Goal: Task Accomplishment & Management: Use online tool/utility

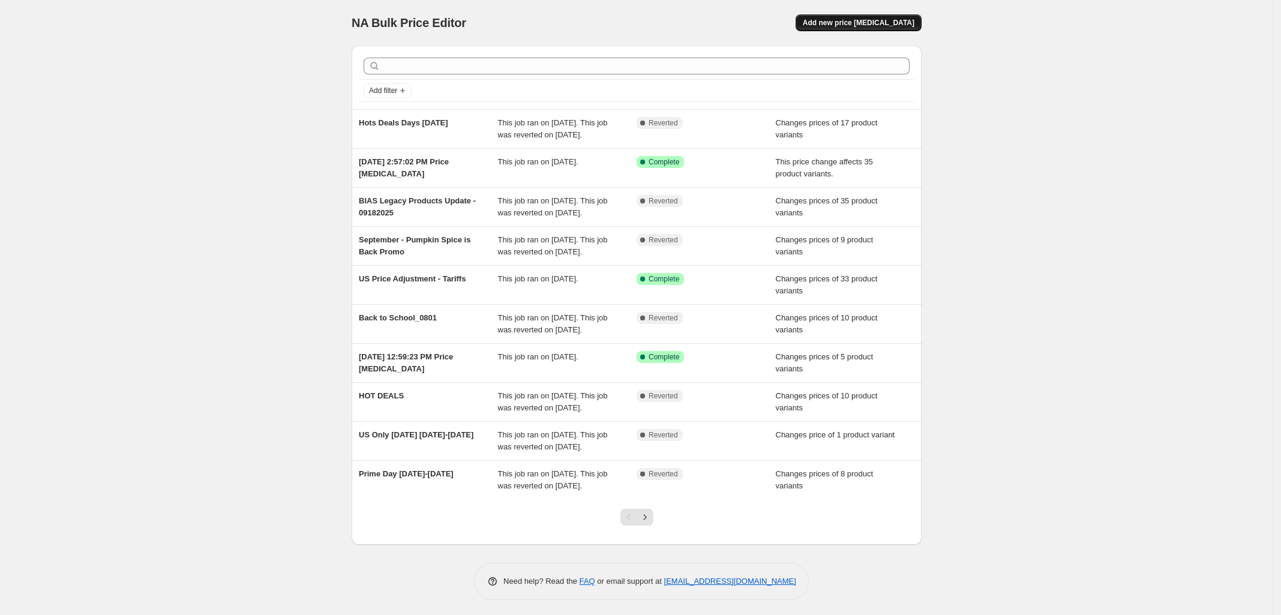
click at [889, 18] on span "Add new price [MEDICAL_DATA]" at bounding box center [859, 23] width 112 height 10
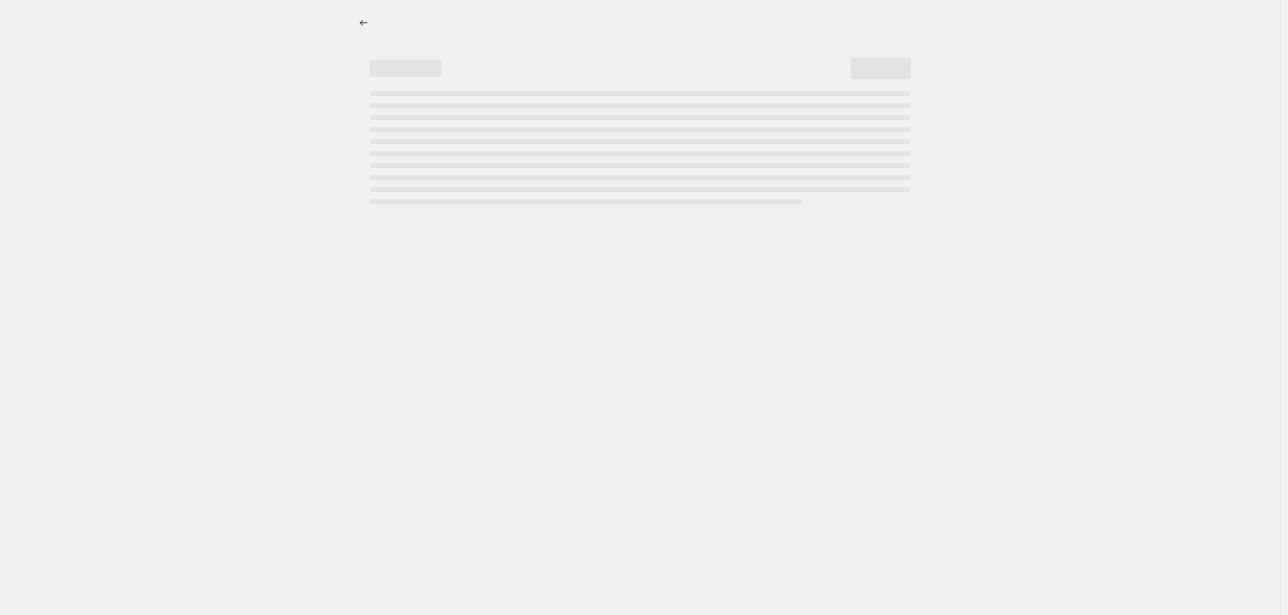
select select "percentage"
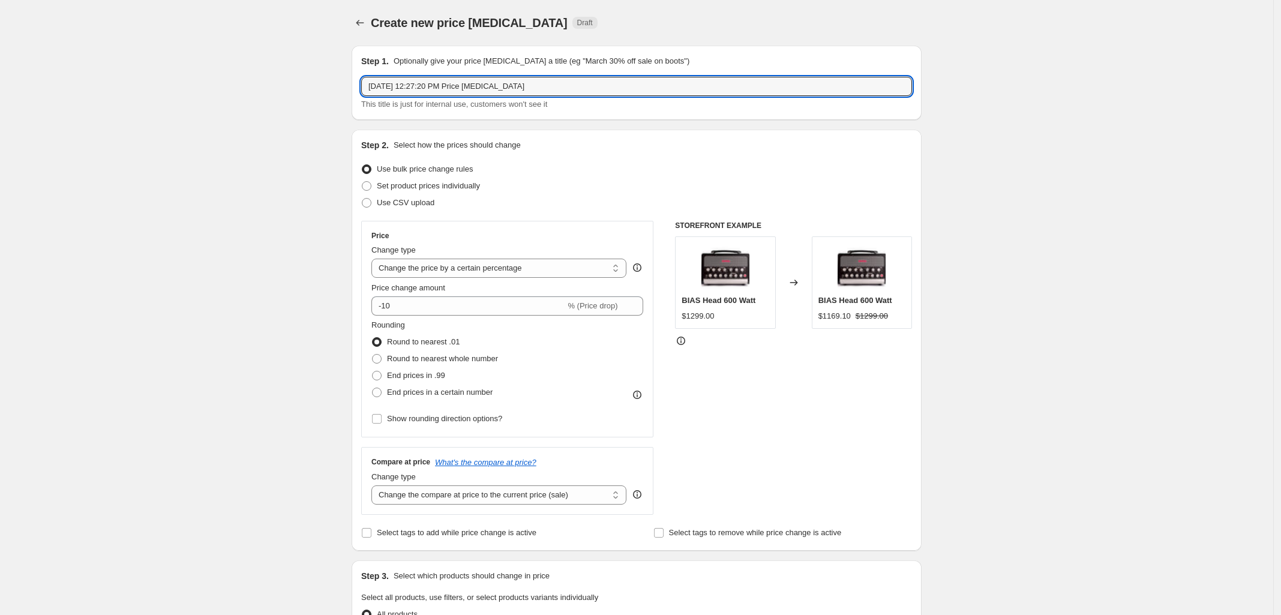
drag, startPoint x: 534, startPoint y: 90, endPoint x: -44, endPoint y: 64, distance: 578.8
click at [0, 64] on html "Home Settings Plans Skip to content Create new price [MEDICAL_DATA]. This page …" at bounding box center [640, 307] width 1281 height 615
type input "s"
type input "Spark LIVE Oct Deal"
click at [461, 272] on select "Change the price to a certain amount Change the price by a certain amount Chang…" at bounding box center [498, 268] width 255 height 19
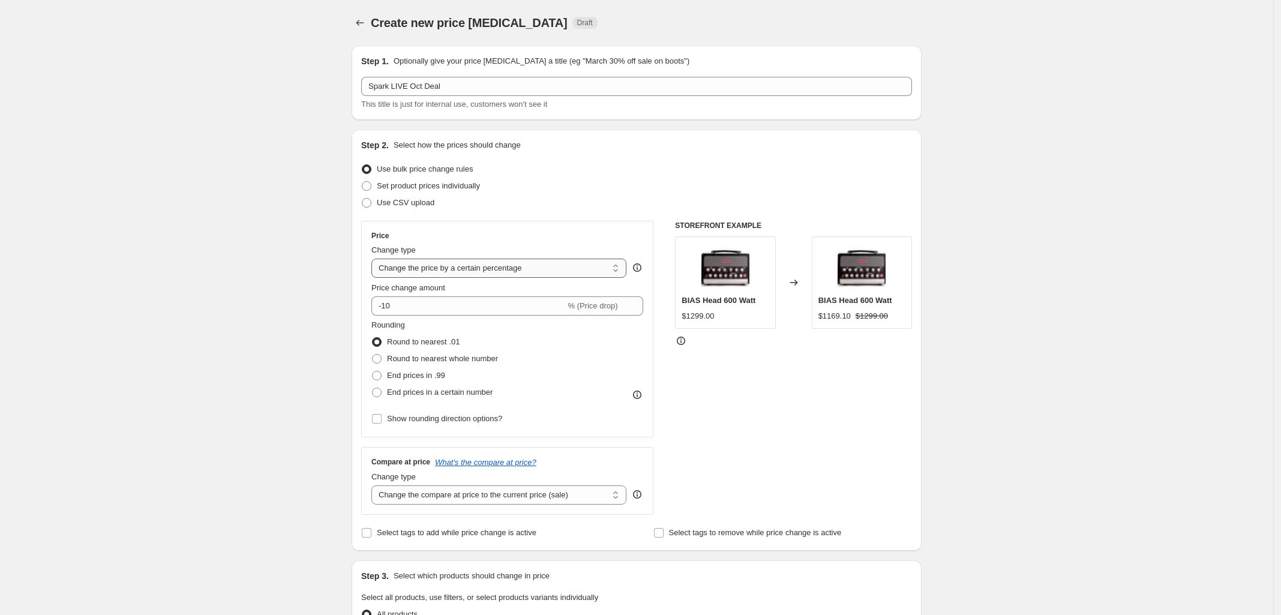
select select "to"
click at [375, 259] on select "Change the price to a certain amount Change the price by a certain amount Chang…" at bounding box center [498, 268] width 255 height 19
type input "80.00"
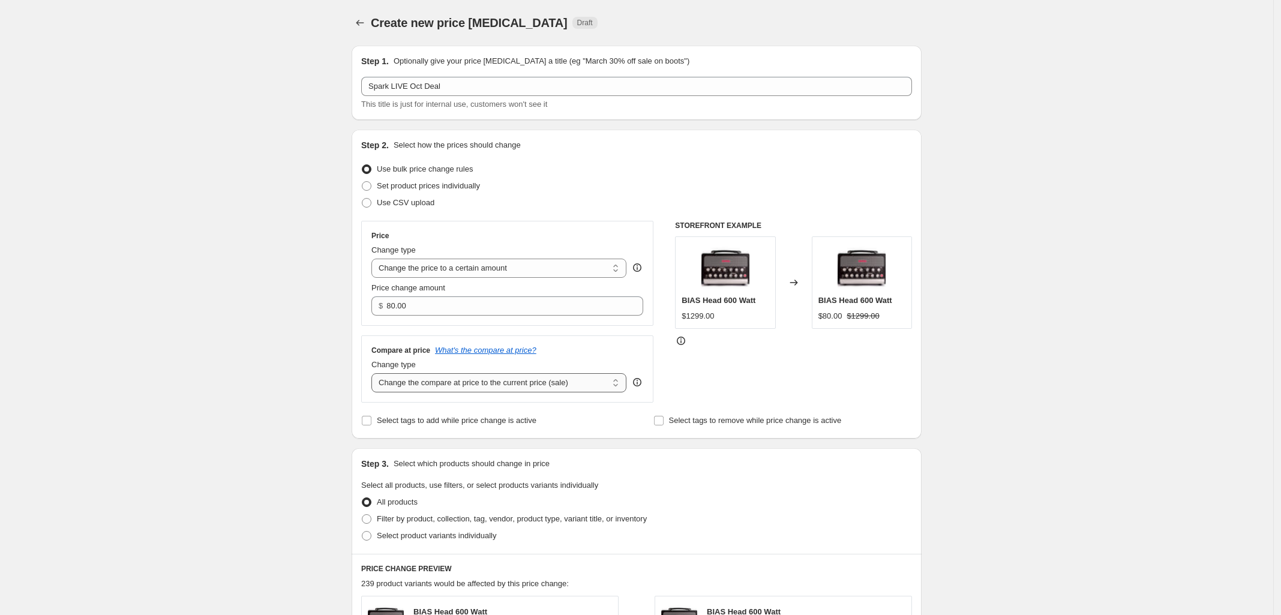
click at [538, 383] on select "Change the compare at price to the current price (sale) Change the compare at p…" at bounding box center [498, 382] width 255 height 19
select select "no_change"
click at [375, 374] on select "Change the compare at price to the current price (sale) Change the compare at p…" at bounding box center [498, 382] width 255 height 19
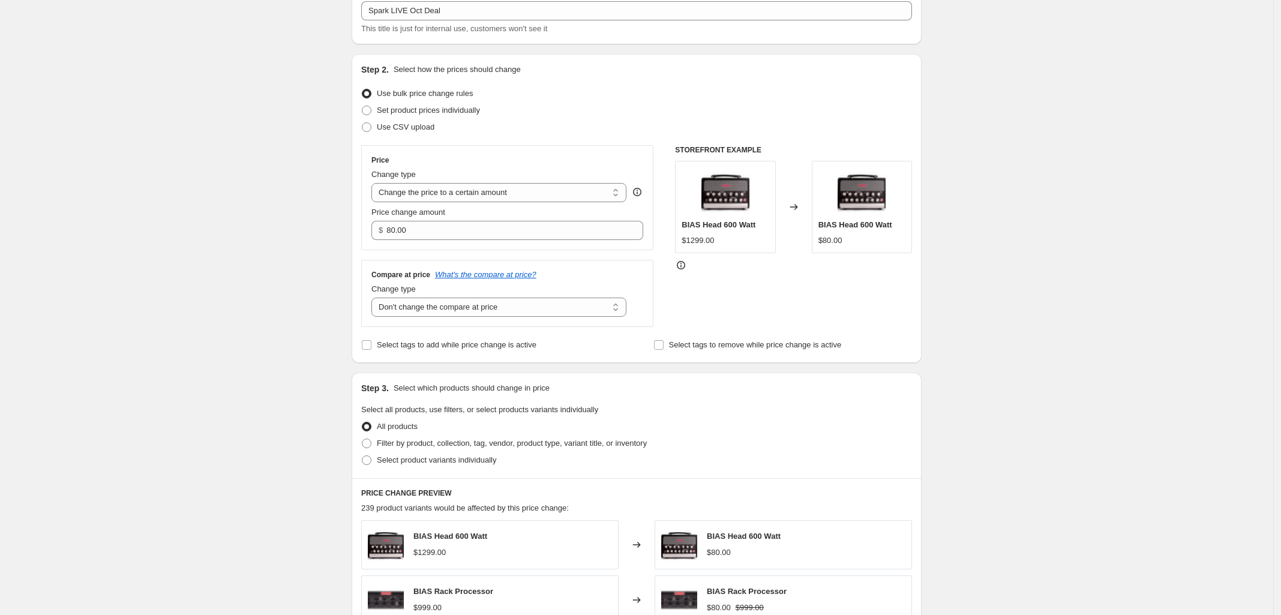
scroll to position [75, 0]
click at [438, 233] on input "80.00" at bounding box center [505, 230] width 238 height 19
click at [507, 195] on select "Change the price to a certain amount Change the price by a certain amount Chang…" at bounding box center [498, 193] width 255 height 19
click at [367, 110] on span at bounding box center [367, 111] width 10 height 10
click at [362, 107] on input "Set product prices individually" at bounding box center [362, 106] width 1 height 1
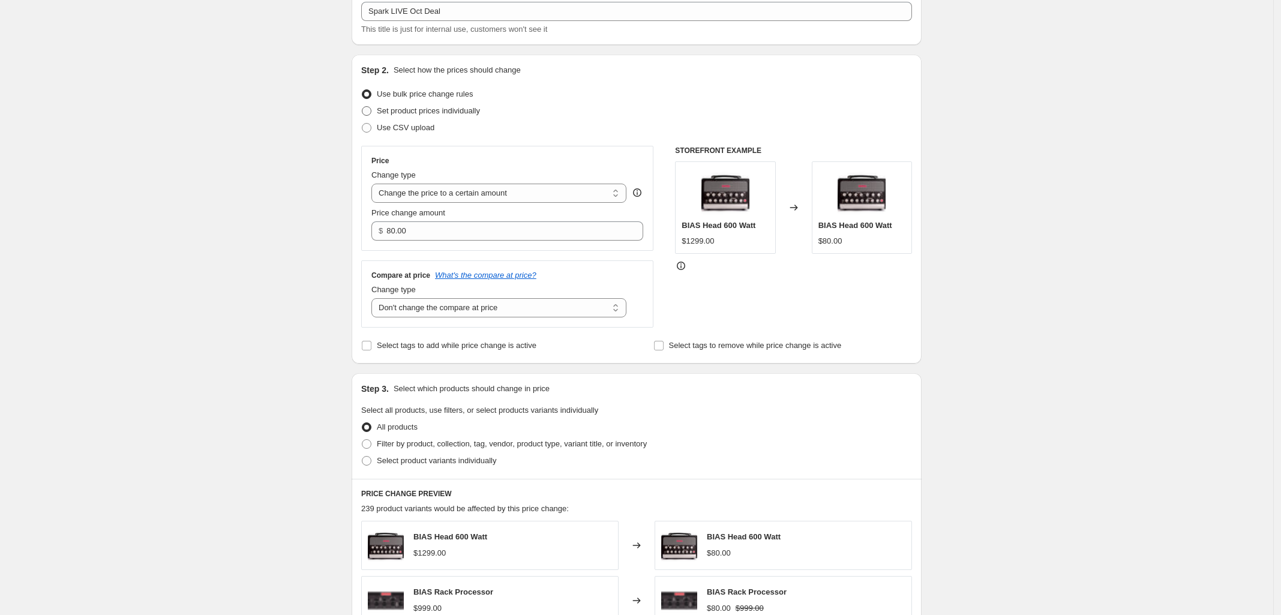
radio input "true"
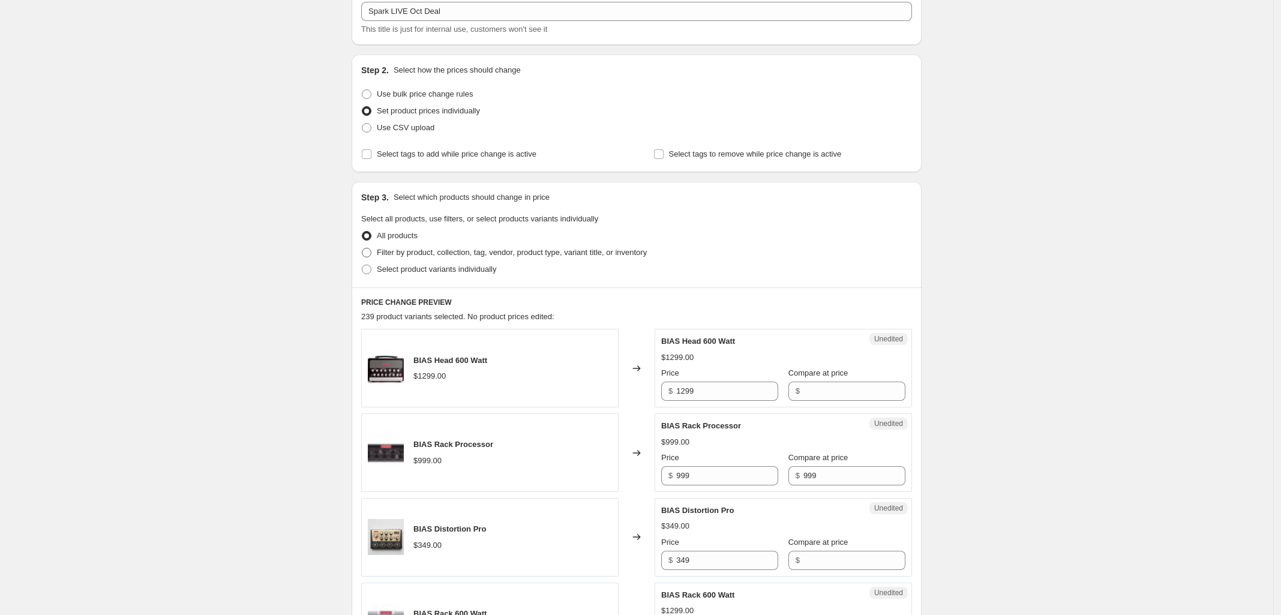
click at [369, 248] on span at bounding box center [367, 253] width 10 height 10
click at [362, 248] on input "Filter by product, collection, tag, vendor, product type, variant title, or inv…" at bounding box center [362, 248] width 1 height 1
radio input "true"
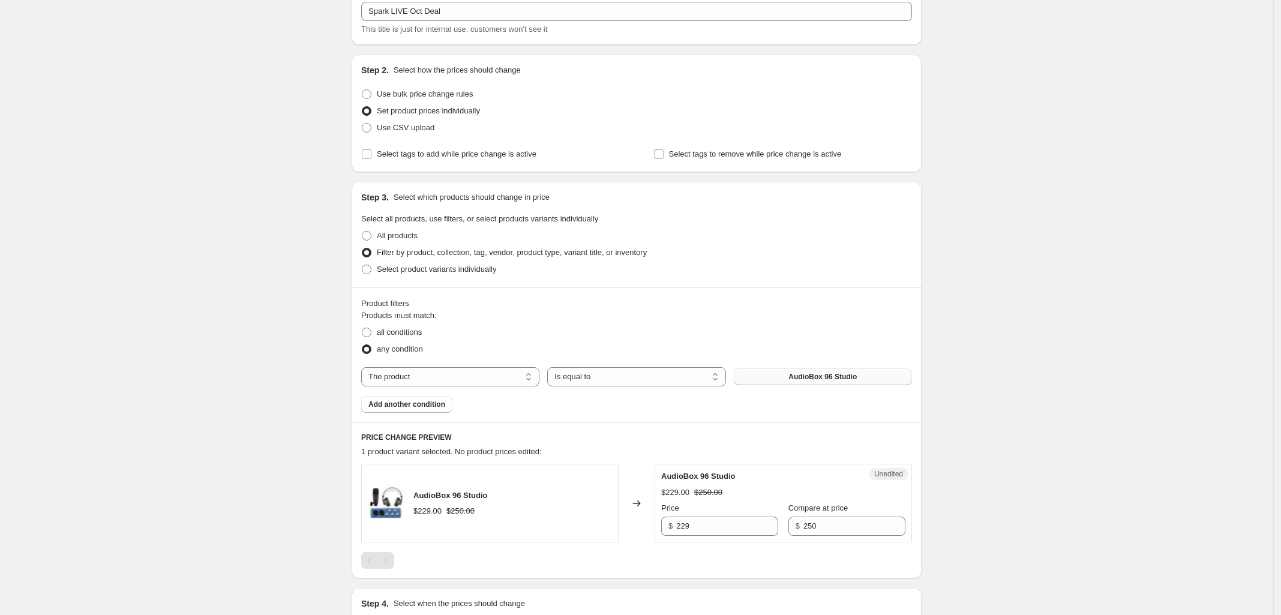
click at [800, 372] on span "AudioBox 96 Studio" at bounding box center [822, 377] width 68 height 10
drag, startPoint x: 708, startPoint y: 528, endPoint x: 603, endPoint y: 513, distance: 106.5
click at [603, 513] on div "Spark LIVE $549.00 Changed to Unedited Spark LIVE $549.00 Price $ 549 Compare a…" at bounding box center [636, 503] width 551 height 79
type input "519"
click at [1054, 419] on div "Create new price [MEDICAL_DATA]. This page is ready Create new price [MEDICAL_D…" at bounding box center [636, 344] width 1273 height 839
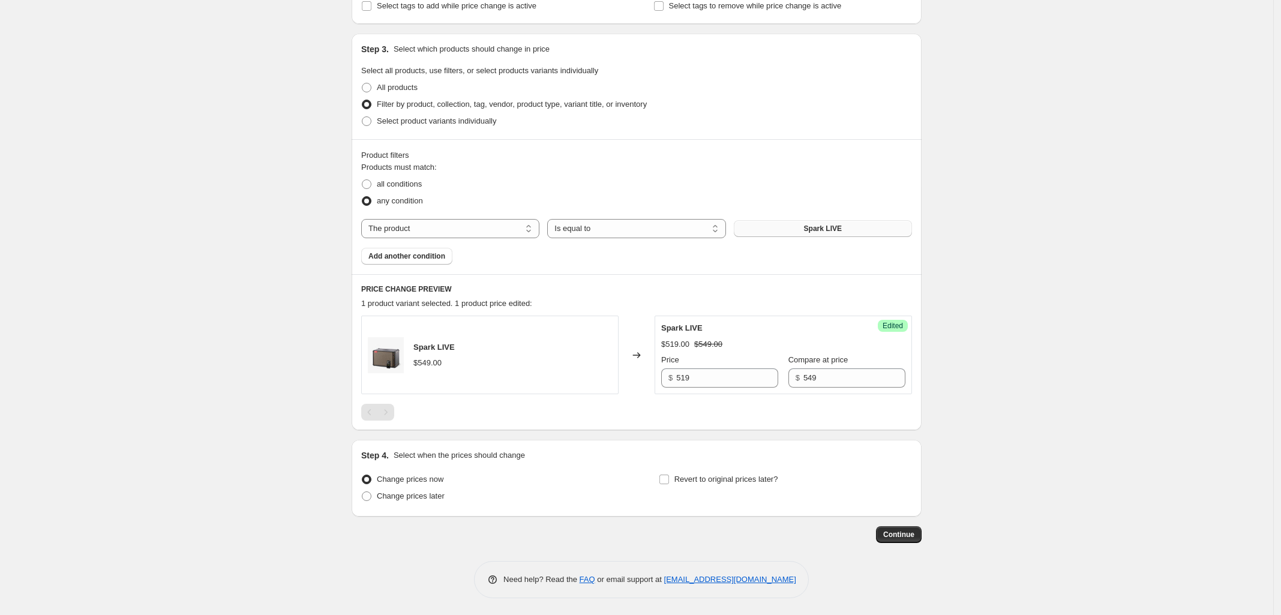
scroll to position [225, 0]
click at [367, 494] on span at bounding box center [367, 495] width 10 height 10
click at [362, 491] on input "Change prices later" at bounding box center [362, 490] width 1 height 1
radio input "true"
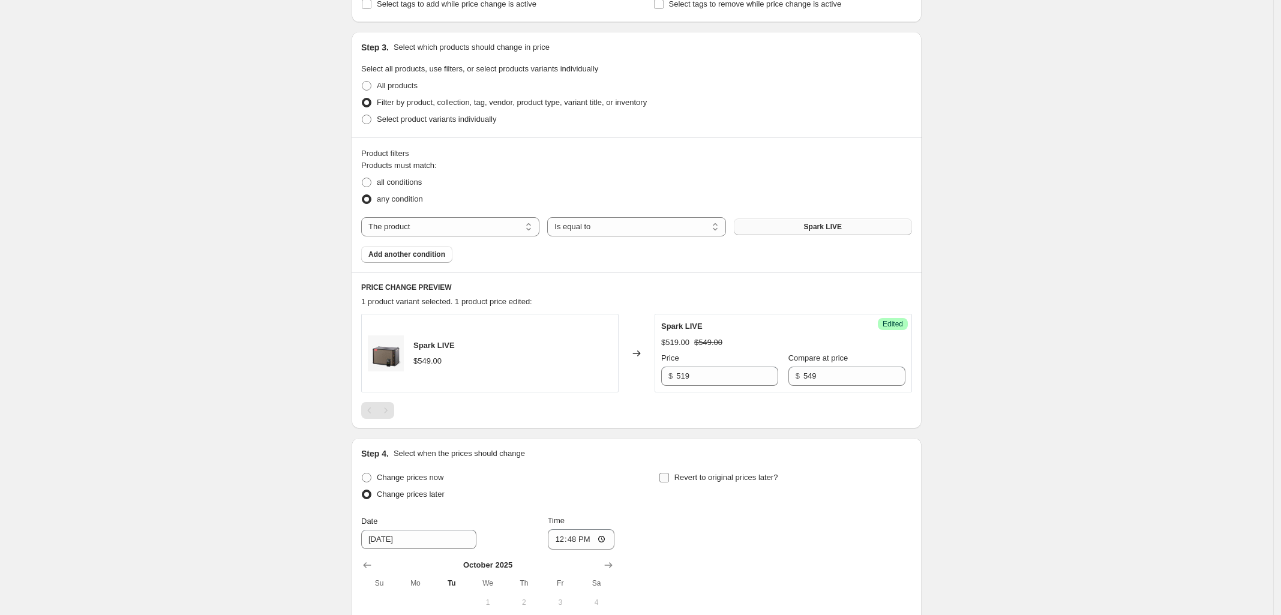
click at [669, 479] on input "Revert to original prices later?" at bounding box center [664, 478] width 10 height 10
checkbox input "true"
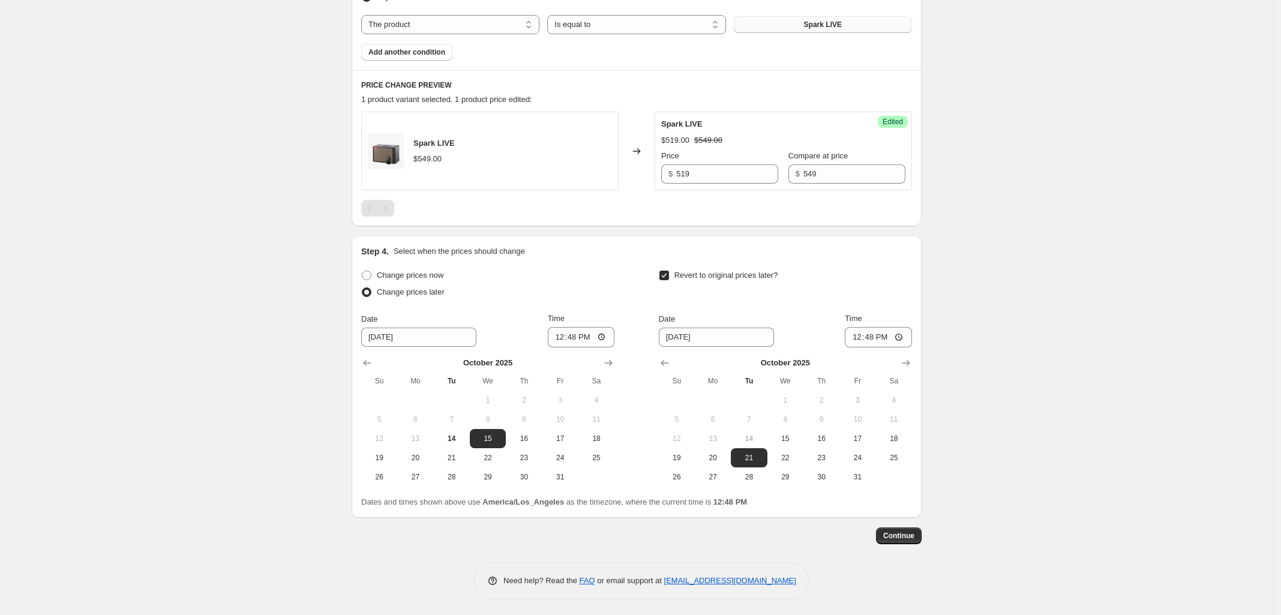
scroll to position [430, 0]
click at [401, 336] on input "[DATE]" at bounding box center [418, 334] width 115 height 19
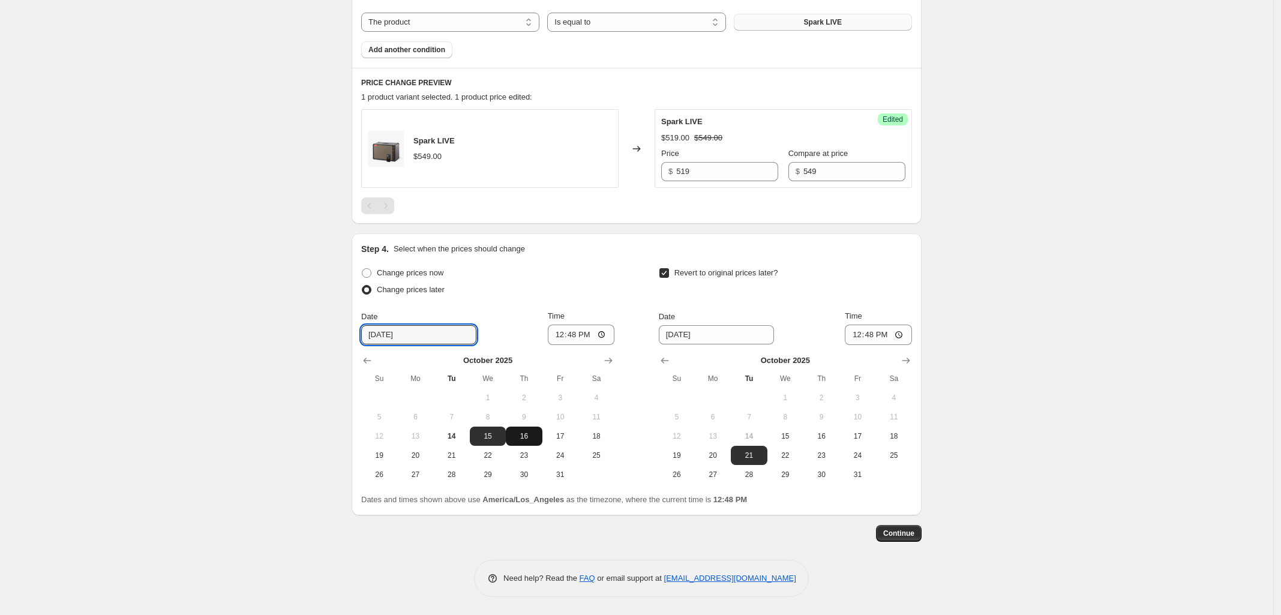
click at [525, 435] on span "16" at bounding box center [523, 436] width 26 height 10
type input "[DATE]"
click at [593, 332] on input "12:48" at bounding box center [581, 334] width 67 height 20
click at [606, 332] on input "12:48" at bounding box center [581, 334] width 67 height 20
type input "00:00"
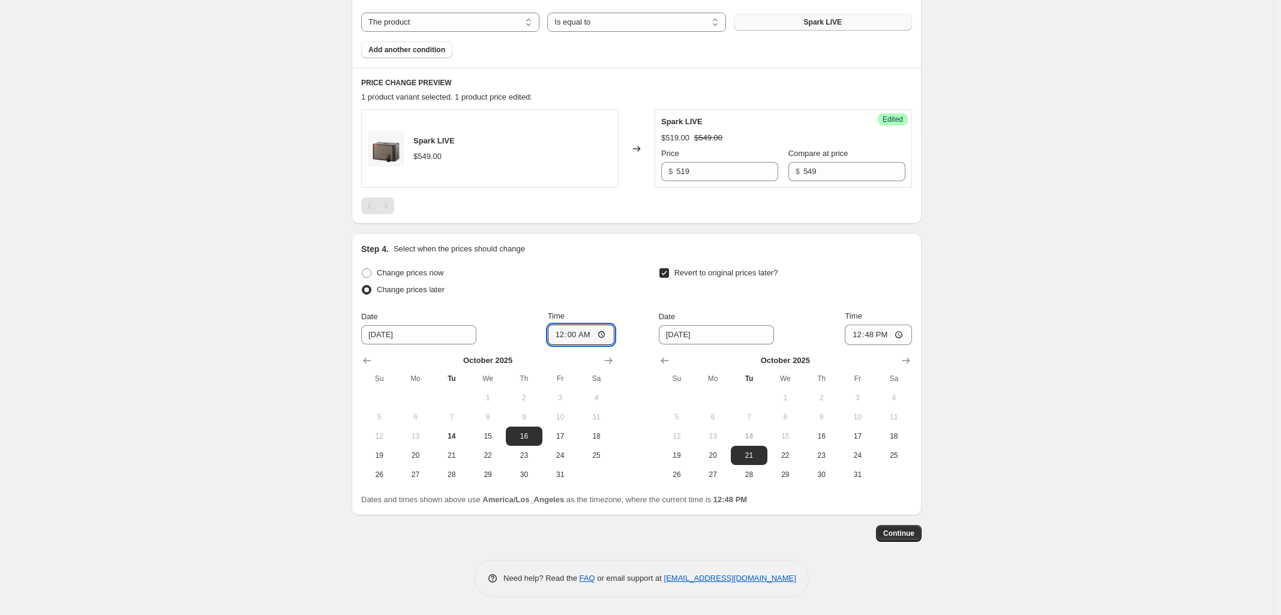
click at [594, 293] on div "Change prices later" at bounding box center [487, 289] width 253 height 17
click at [912, 362] on icon "Show next month, November 2025" at bounding box center [906, 360] width 12 height 12
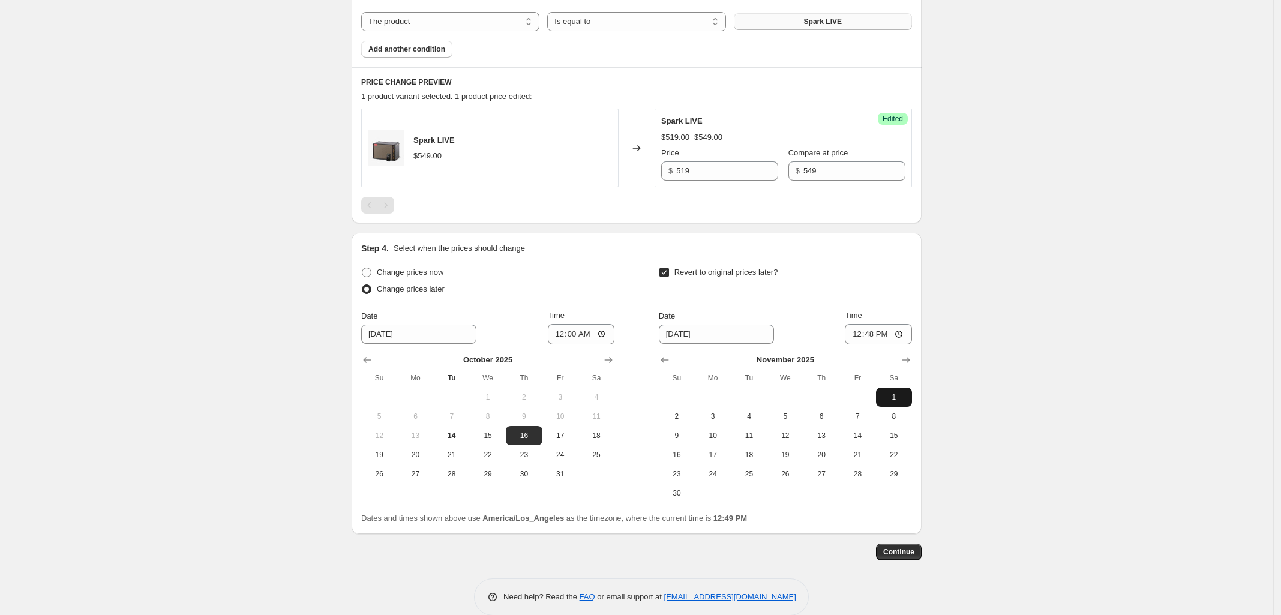
click at [900, 401] on span "1" at bounding box center [894, 397] width 26 height 10
type input "[DATE]"
click at [859, 335] on input "12:48" at bounding box center [878, 334] width 67 height 20
click at [901, 333] on input "12:48" at bounding box center [878, 334] width 67 height 20
type input "23:59"
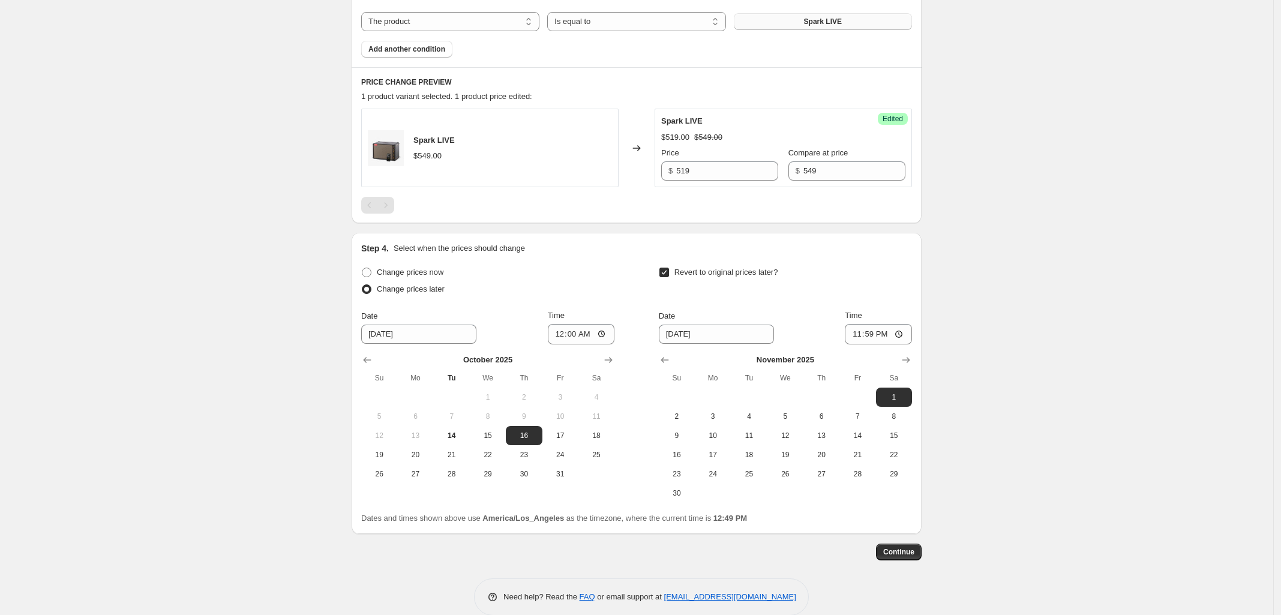
click at [976, 299] on div "Create new price [MEDICAL_DATA]. This page is ready Create new price [MEDICAL_D…" at bounding box center [636, 101] width 1273 height 1063
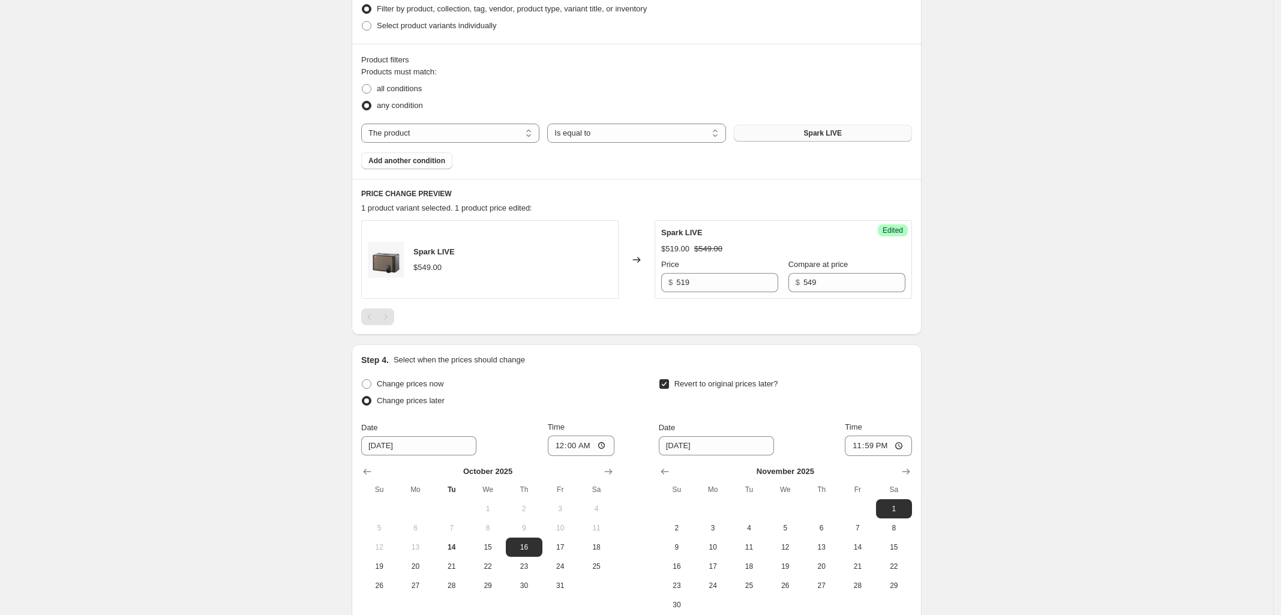
scroll to position [449, 0]
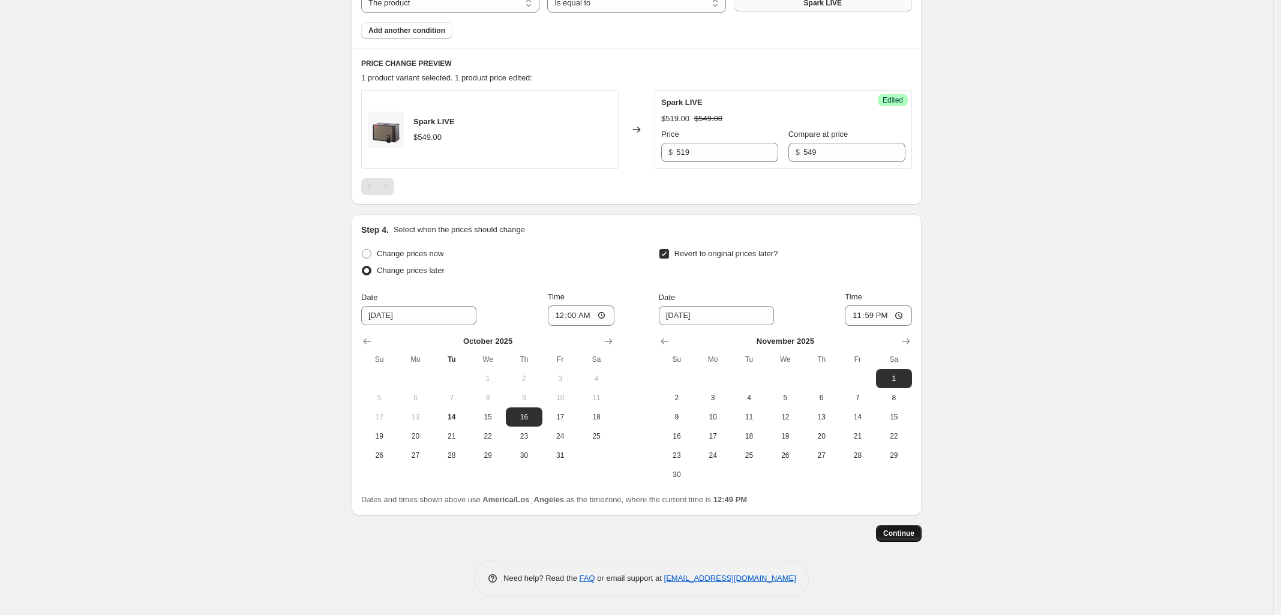
click at [908, 537] on span "Continue" at bounding box center [898, 533] width 31 height 10
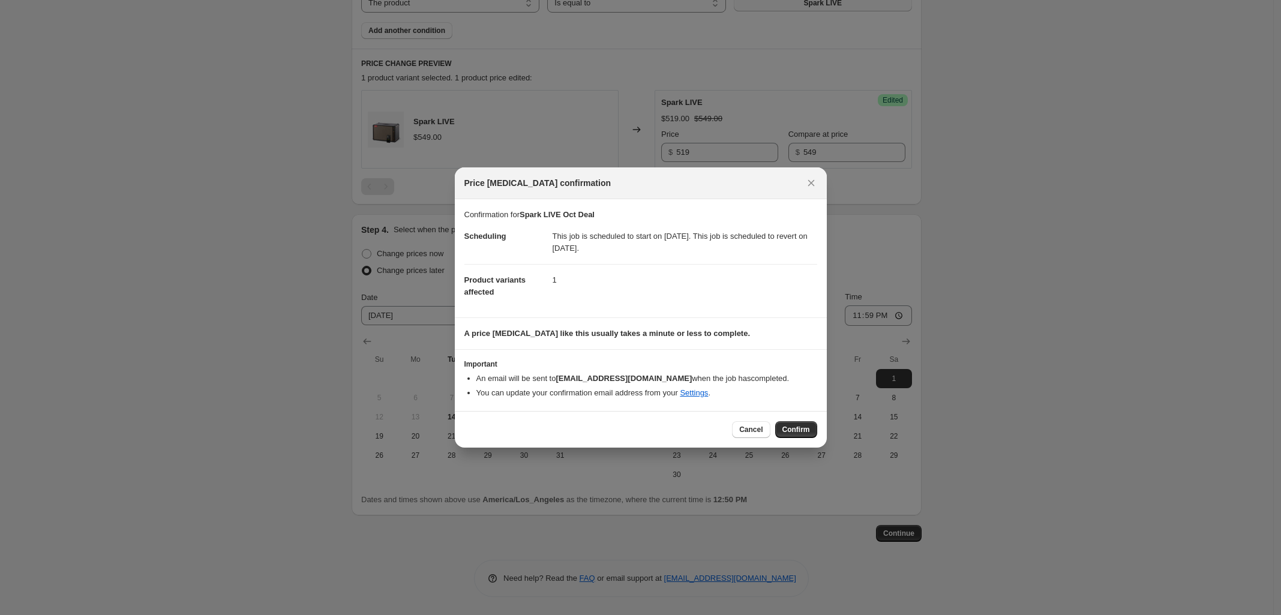
click at [801, 428] on span "Confirm" at bounding box center [796, 430] width 28 height 10
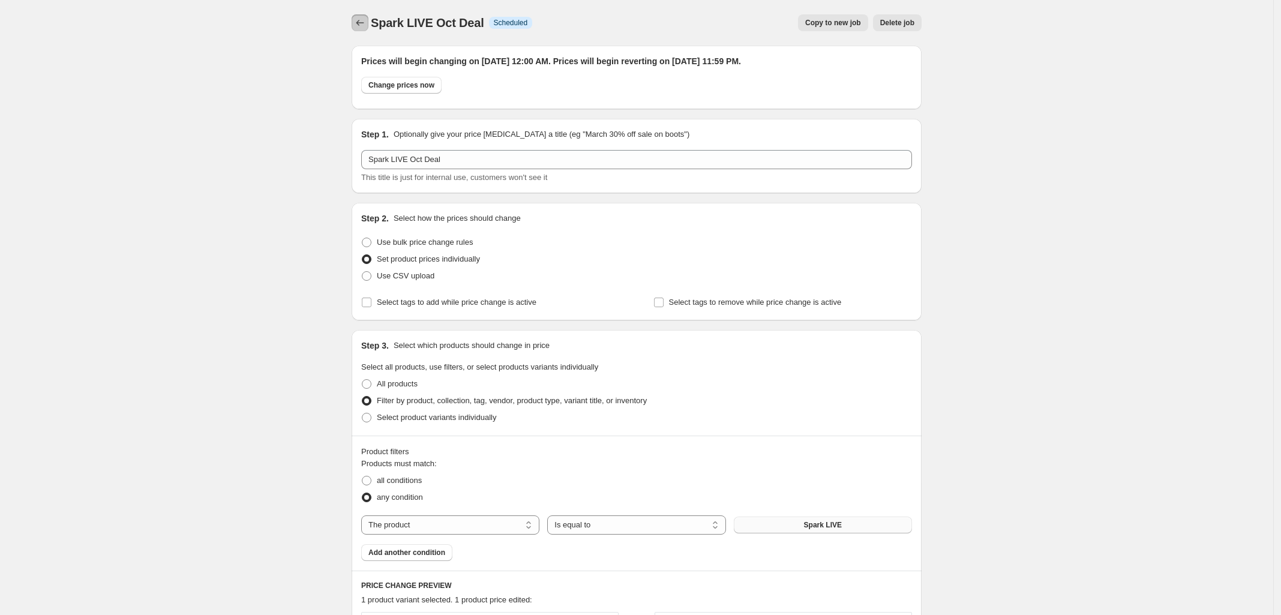
click at [364, 25] on icon "Price change jobs" at bounding box center [360, 23] width 12 height 12
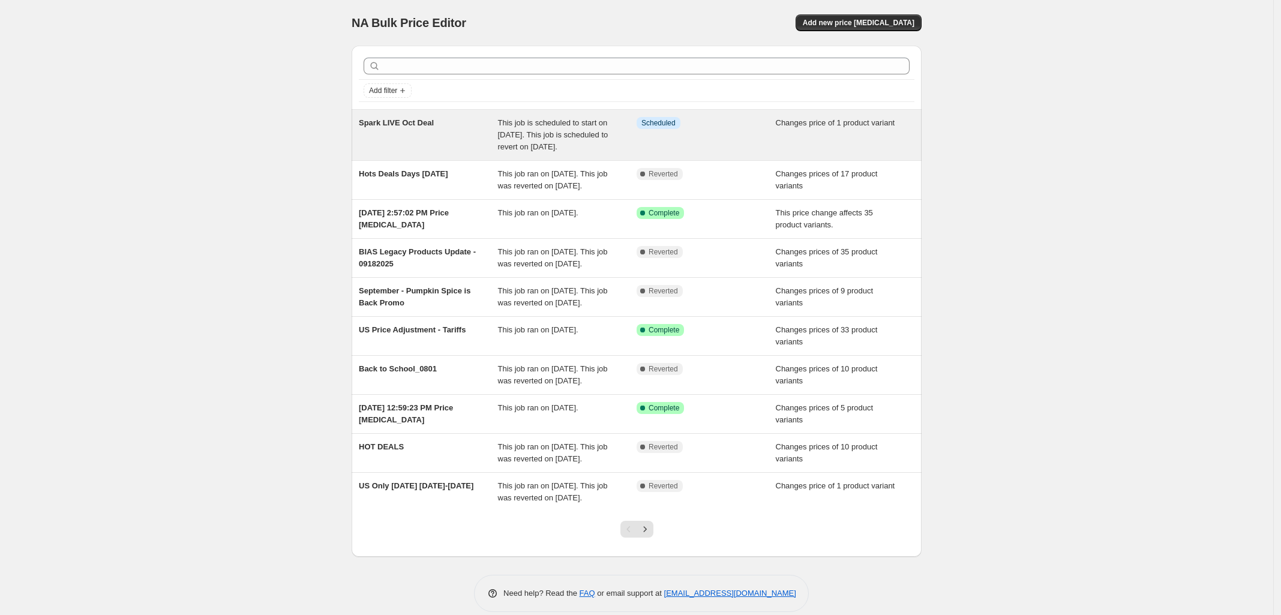
click at [763, 128] on div "Info Scheduled" at bounding box center [705, 135] width 139 height 36
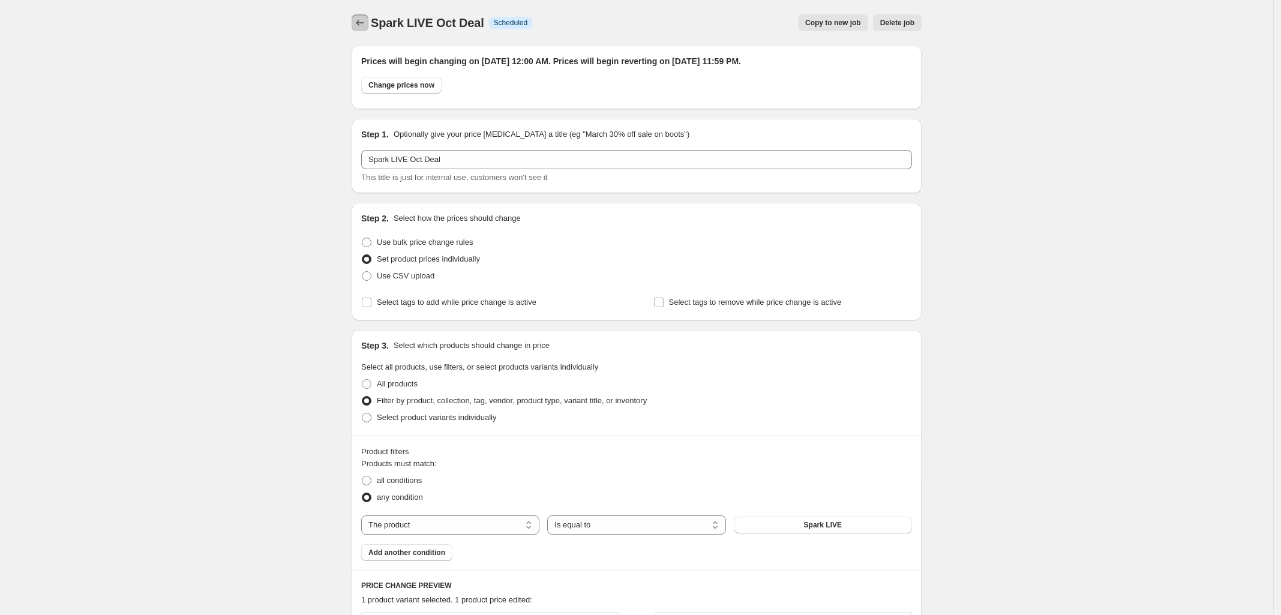
click at [360, 18] on icon "Price change jobs" at bounding box center [360, 23] width 12 height 12
